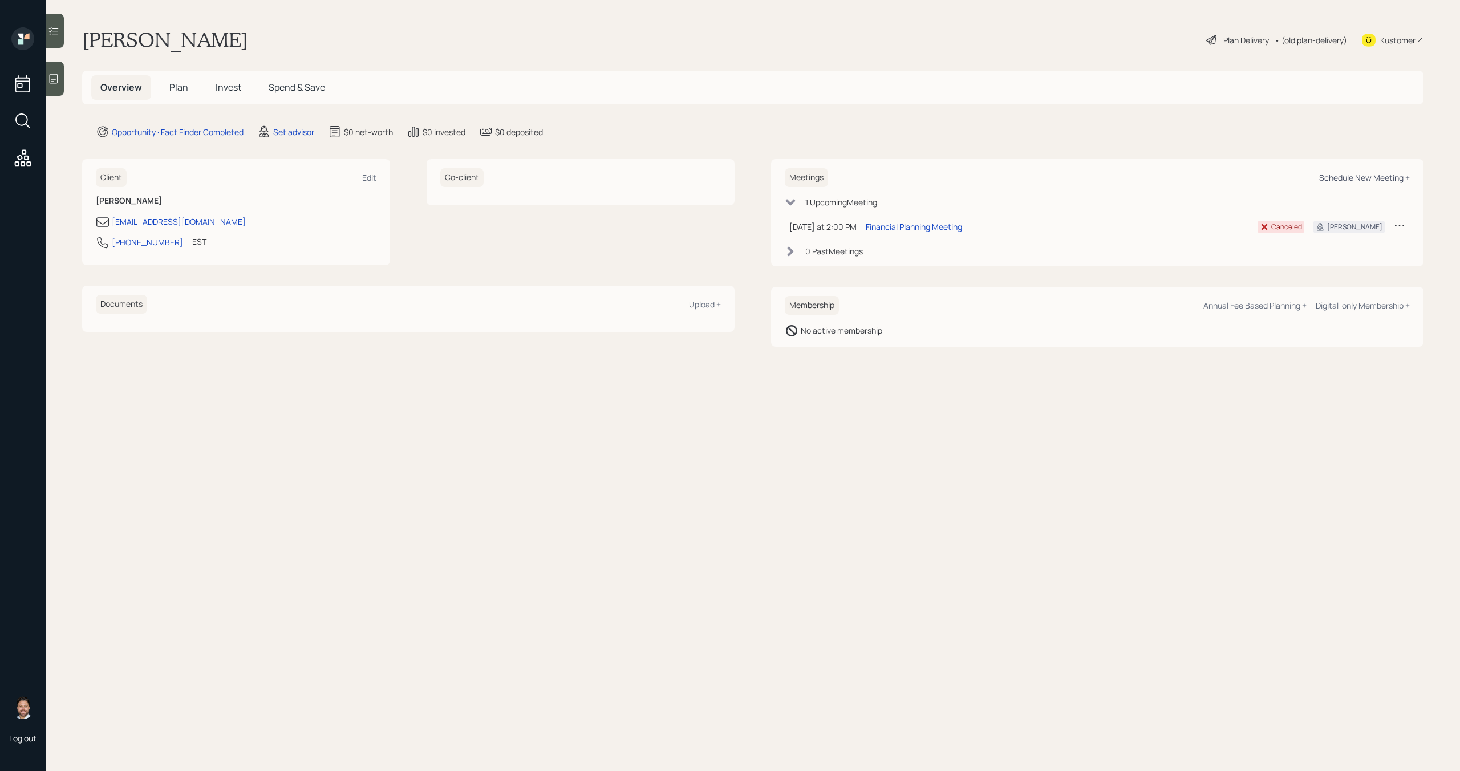
click at [1342, 177] on div "Schedule New Meeting +" at bounding box center [1364, 177] width 91 height 11
select select "round-[PERSON_NAME]"
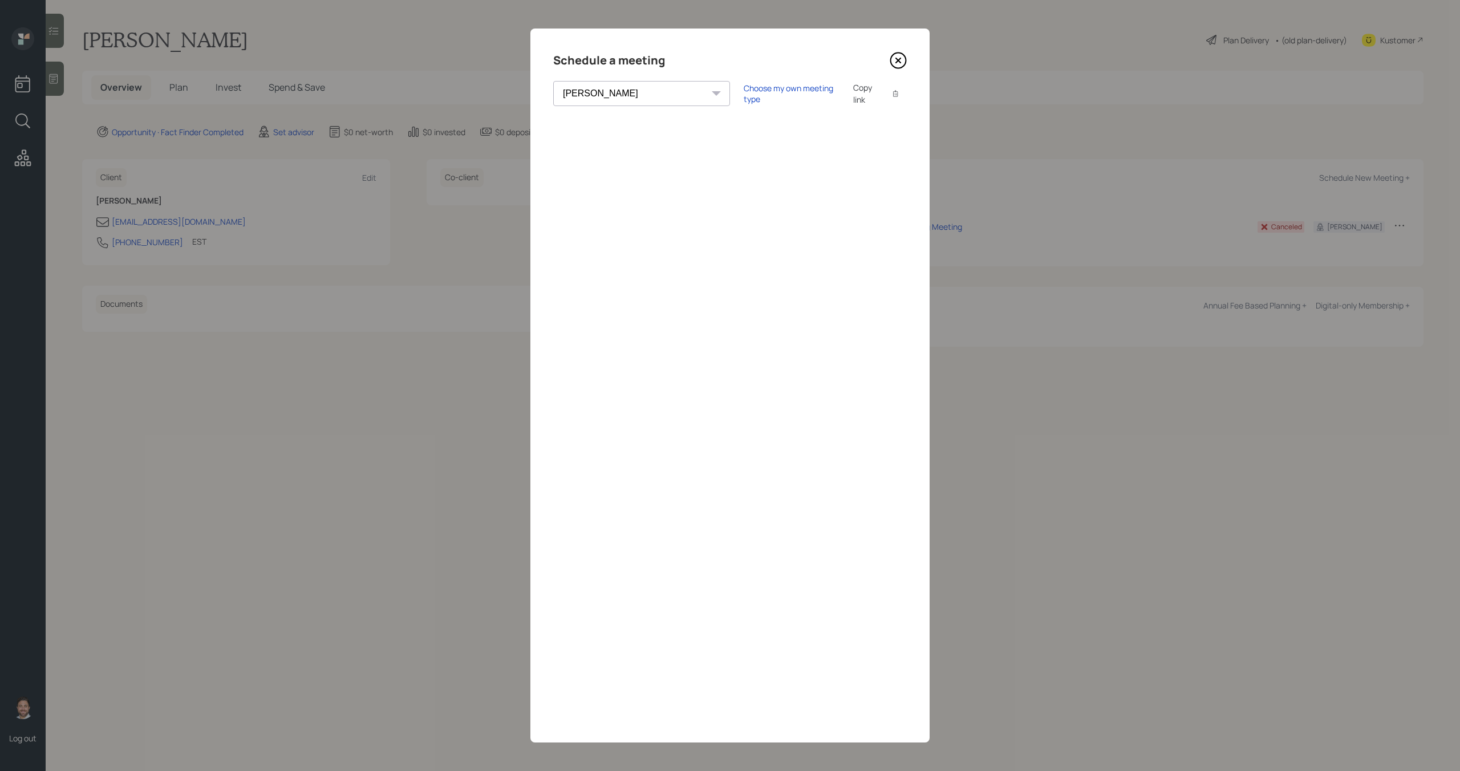
click at [898, 56] on icon at bounding box center [897, 60] width 17 height 17
